Goal: Transaction & Acquisition: Purchase product/service

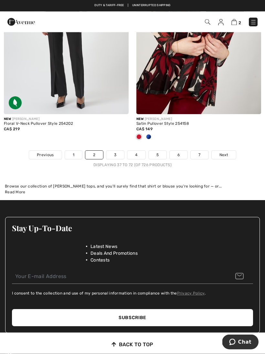
scroll to position [3892, 0]
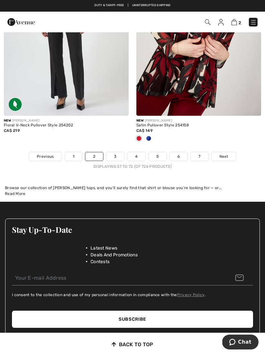
click at [115, 152] on link "3" at bounding box center [115, 156] width 18 height 8
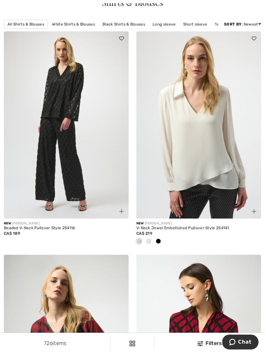
scroll to position [66, 0]
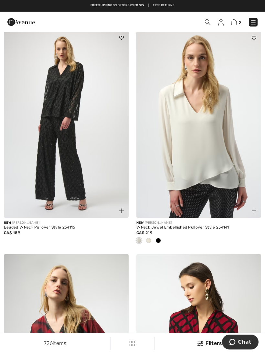
click at [191, 203] on img at bounding box center [199, 124] width 125 height 187
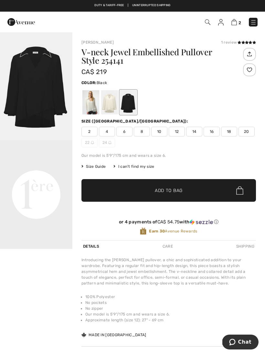
click at [113, 106] on div at bounding box center [109, 102] width 17 height 24
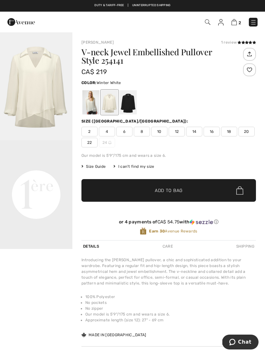
click at [87, 106] on div at bounding box center [91, 102] width 17 height 24
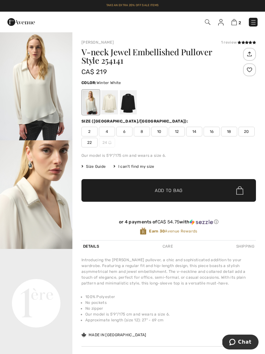
click at [213, 131] on span "16" at bounding box center [212, 132] width 16 height 10
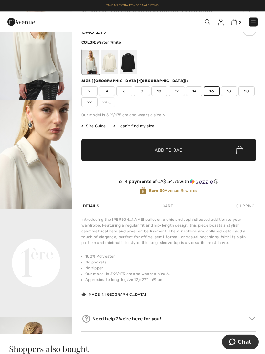
scroll to position [35, 0]
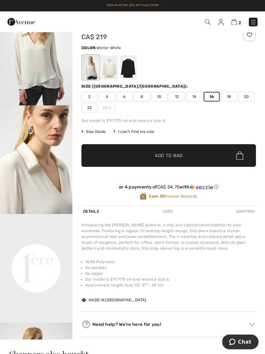
click at [176, 156] on span "Add to Bag" at bounding box center [169, 156] width 28 height 7
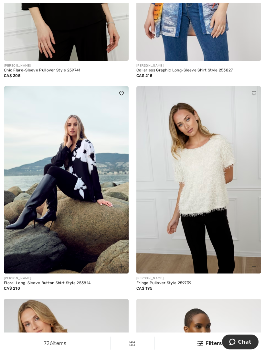
scroll to position [2003, 0]
click at [88, 179] on img at bounding box center [66, 179] width 125 height 187
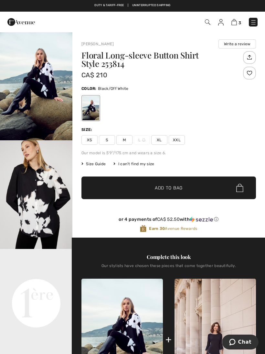
click at [49, 210] on img "2 / 5" at bounding box center [36, 194] width 72 height 109
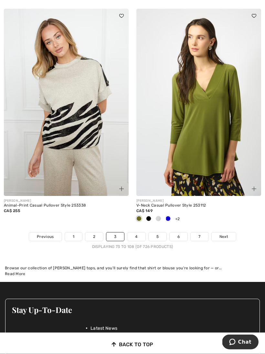
scroll to position [3879, 0]
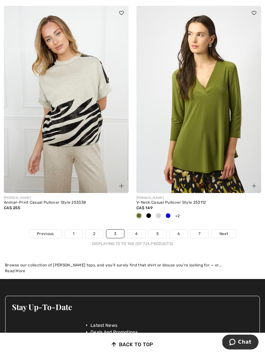
click at [204, 165] on img at bounding box center [199, 99] width 125 height 187
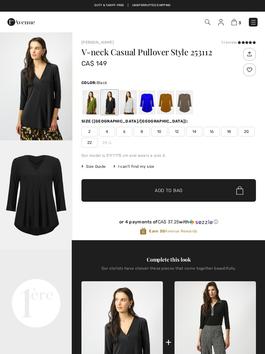
checkbox input "true"
click at [127, 101] on div at bounding box center [128, 102] width 17 height 24
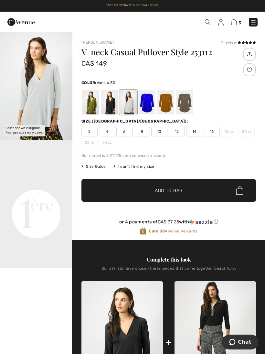
click at [197, 129] on span "14" at bounding box center [194, 132] width 16 height 10
click at [171, 191] on span "Add to Bag" at bounding box center [169, 190] width 28 height 7
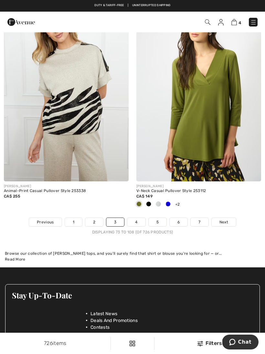
click at [139, 220] on link "4" at bounding box center [136, 222] width 18 height 8
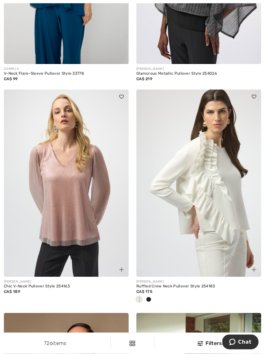
scroll to position [444, 0]
click at [216, 229] on img at bounding box center [199, 183] width 125 height 187
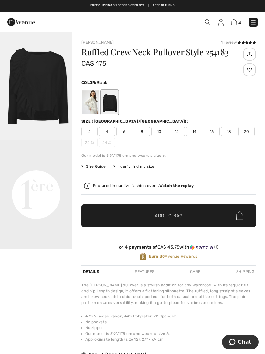
click at [210, 132] on span "16" at bounding box center [212, 132] width 16 height 10
click at [180, 215] on span "Add to Bag" at bounding box center [169, 216] width 28 height 7
click at [90, 96] on div at bounding box center [91, 102] width 17 height 24
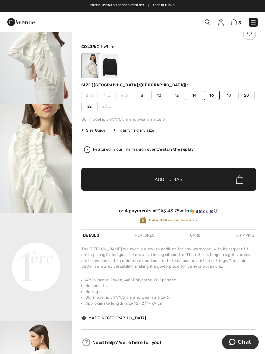
scroll to position [37, 0]
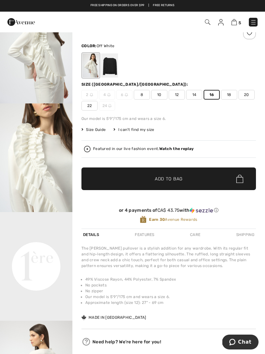
click at [171, 179] on span "Add to Bag" at bounding box center [169, 179] width 28 height 7
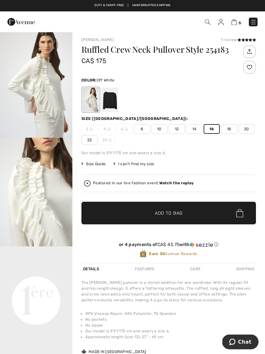
scroll to position [0, 0]
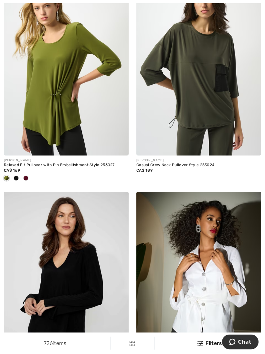
scroll to position [1706, 0]
click at [27, 163] on div "Relaxed Fit Pullover with Pin Embellishment Style 253027" at bounding box center [66, 165] width 125 height 5
click at [52, 123] on img at bounding box center [66, 61] width 125 height 187
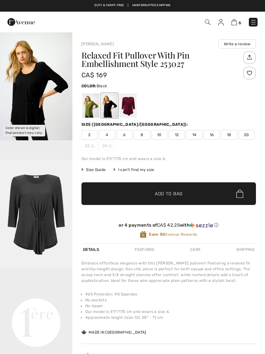
checkbox input "true"
click at [127, 110] on div at bounding box center [128, 106] width 17 height 24
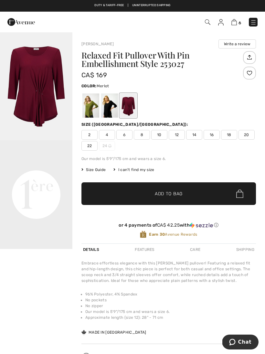
click at [93, 109] on div at bounding box center [91, 106] width 17 height 24
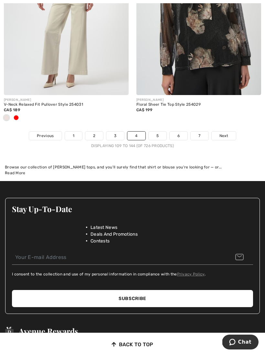
scroll to position [3990, 0]
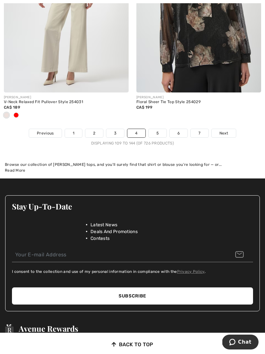
click at [154, 129] on link "5" at bounding box center [158, 133] width 18 height 8
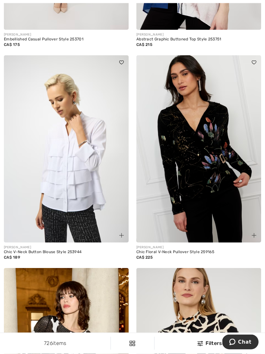
scroll to position [2012, 0]
click at [68, 211] on img at bounding box center [66, 148] width 125 height 187
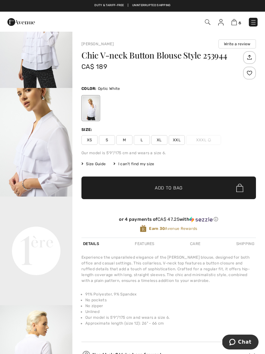
scroll to position [58, 0]
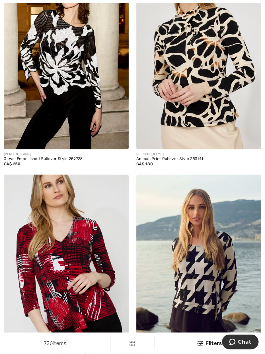
scroll to position [2318, 0]
click at [20, 157] on div "Jewel Embellished Pullover Style 259728" at bounding box center [66, 159] width 125 height 5
click at [76, 27] on img at bounding box center [66, 55] width 125 height 187
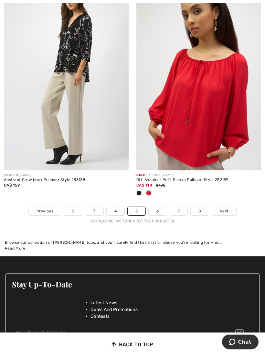
scroll to position [3869, 0]
click at [161, 207] on link "6" at bounding box center [158, 211] width 18 height 8
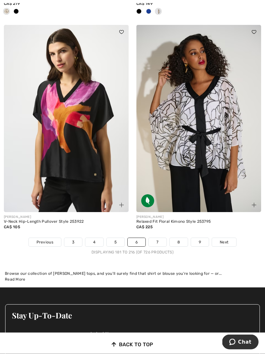
scroll to position [3838, 0]
click at [159, 238] on link "7" at bounding box center [157, 242] width 17 height 8
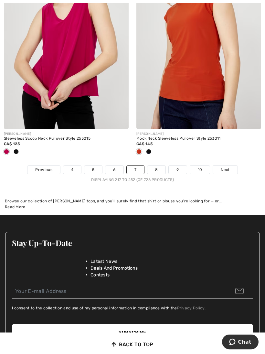
scroll to position [3900, 0]
click at [158, 167] on link "8" at bounding box center [157, 170] width 18 height 8
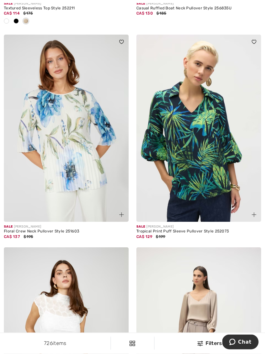
scroll to position [3179, 0]
click at [203, 183] on img at bounding box center [199, 127] width 125 height 187
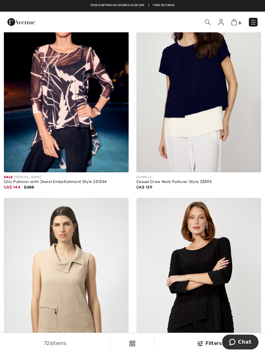
scroll to position [2780, 0]
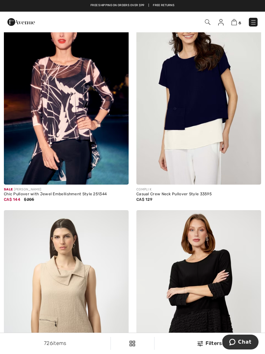
click at [237, 19] on img at bounding box center [235, 22] width 6 height 6
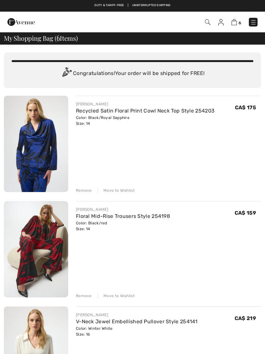
click at [81, 193] on div "Remove" at bounding box center [84, 191] width 16 height 6
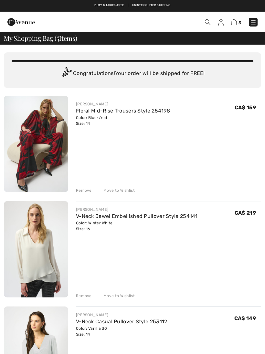
click at [81, 193] on div "Remove" at bounding box center [84, 191] width 16 height 6
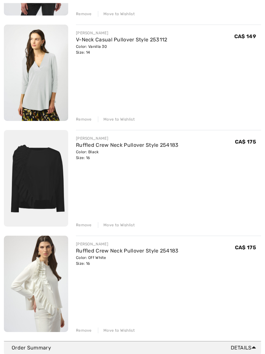
scroll to position [175, 0]
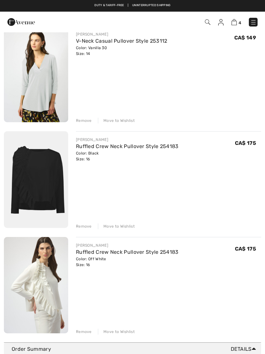
click at [85, 226] on div "Remove" at bounding box center [84, 227] width 16 height 6
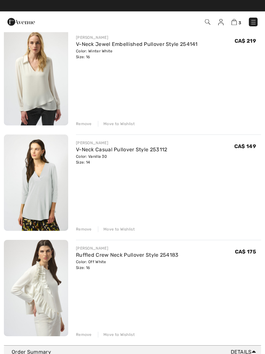
scroll to position [67, 0]
click at [48, 187] on img at bounding box center [36, 183] width 64 height 96
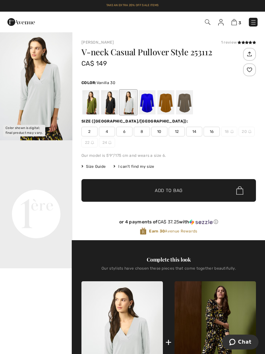
click at [236, 23] on img at bounding box center [235, 22] width 6 height 6
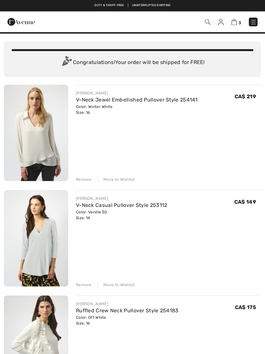
scroll to position [2, 0]
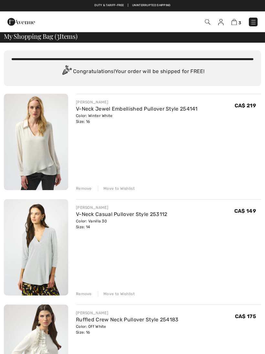
click at [86, 189] on div "Remove" at bounding box center [84, 189] width 16 height 6
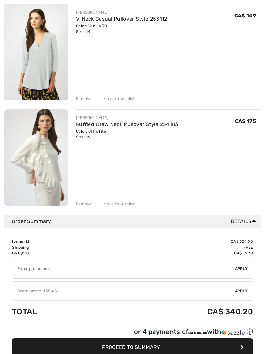
scroll to position [92, 0]
click at [135, 352] on button "Proceed to Summary" at bounding box center [132, 347] width 241 height 17
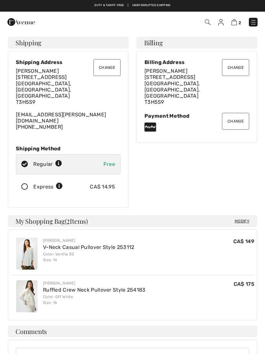
checkbox input "true"
